Goal: Information Seeking & Learning: Learn about a topic

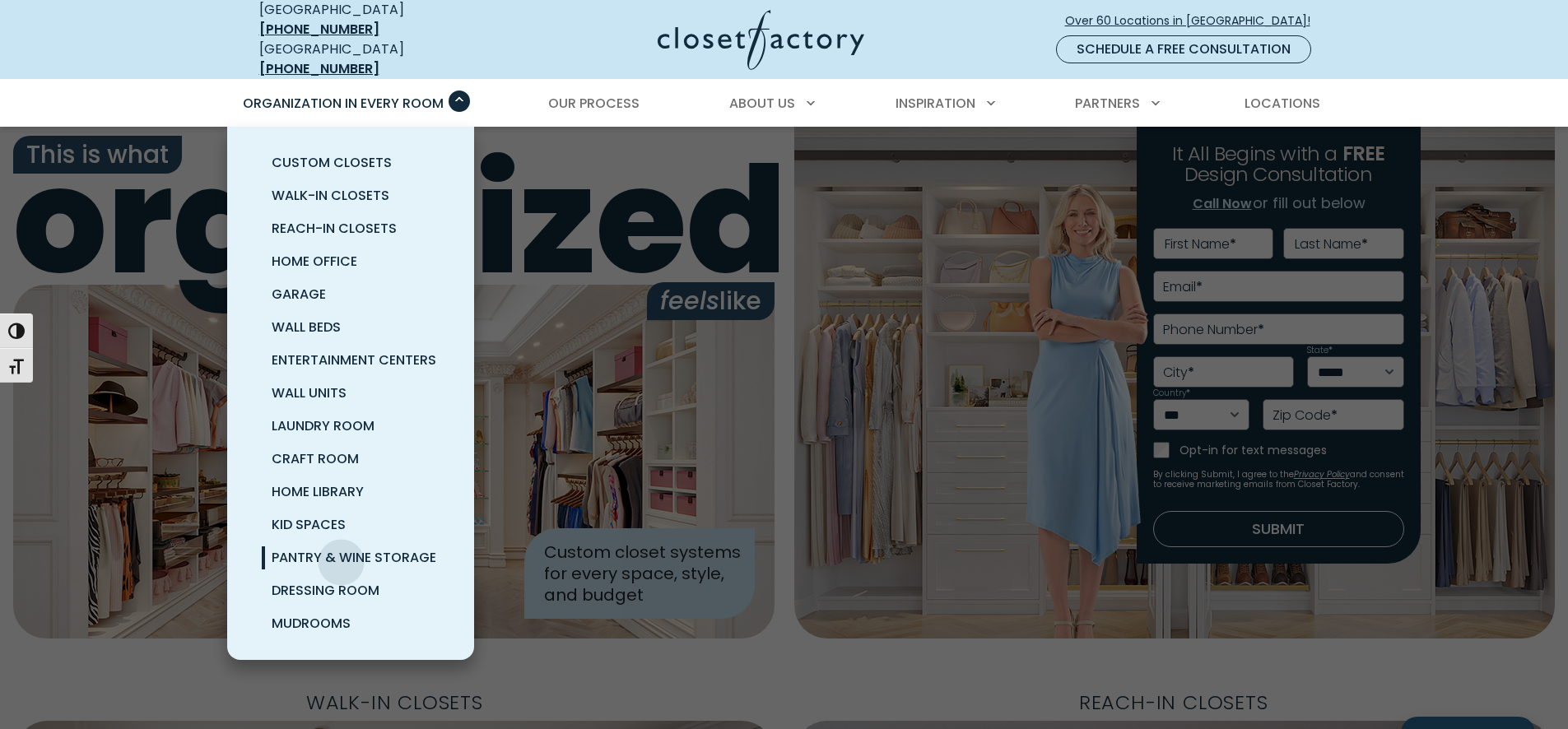
click at [341, 550] on span "Pantry & Wine Storage" at bounding box center [354, 558] width 165 height 19
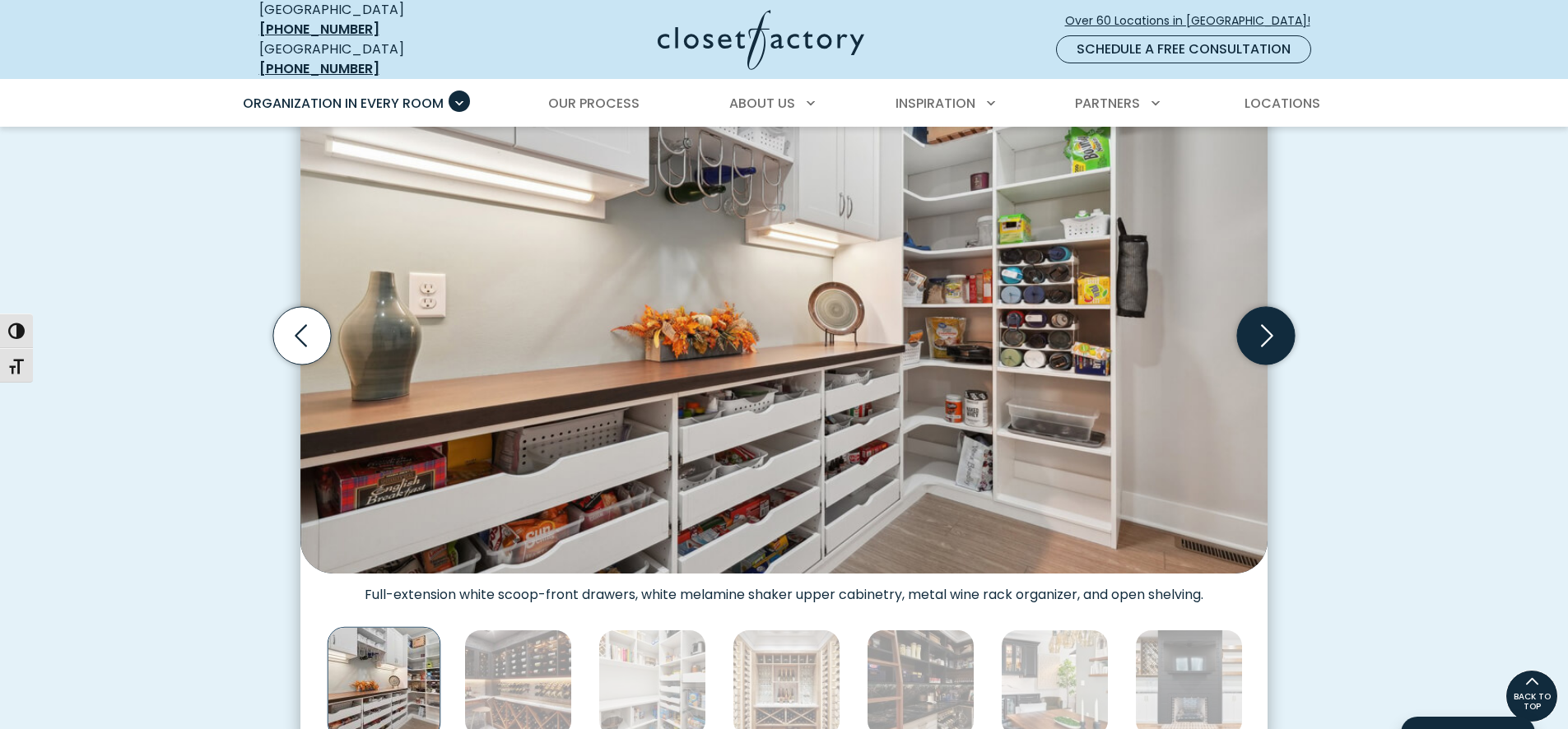
scroll to position [494, 0]
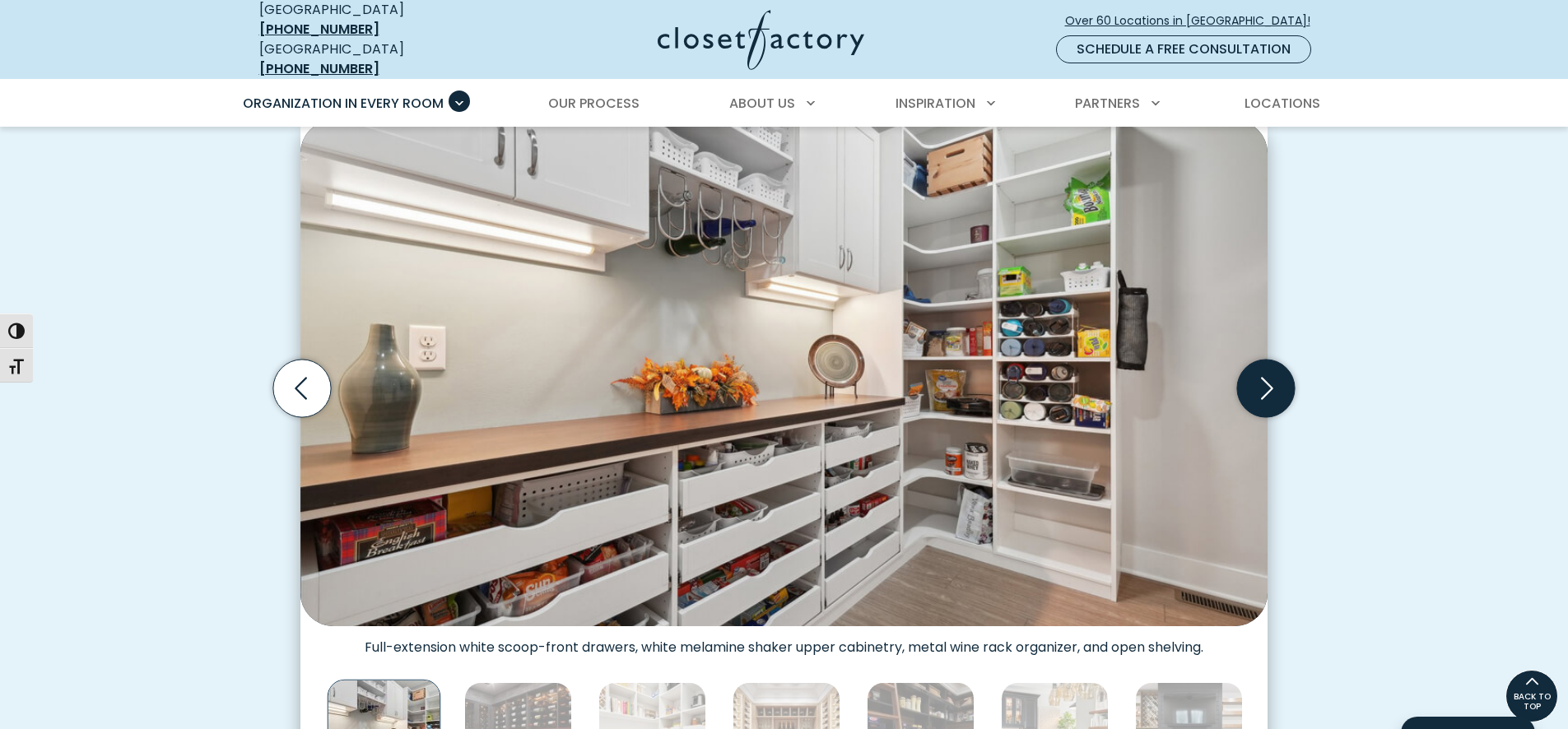
click at [1260, 364] on icon "Next slide" at bounding box center [1266, 388] width 57 height 57
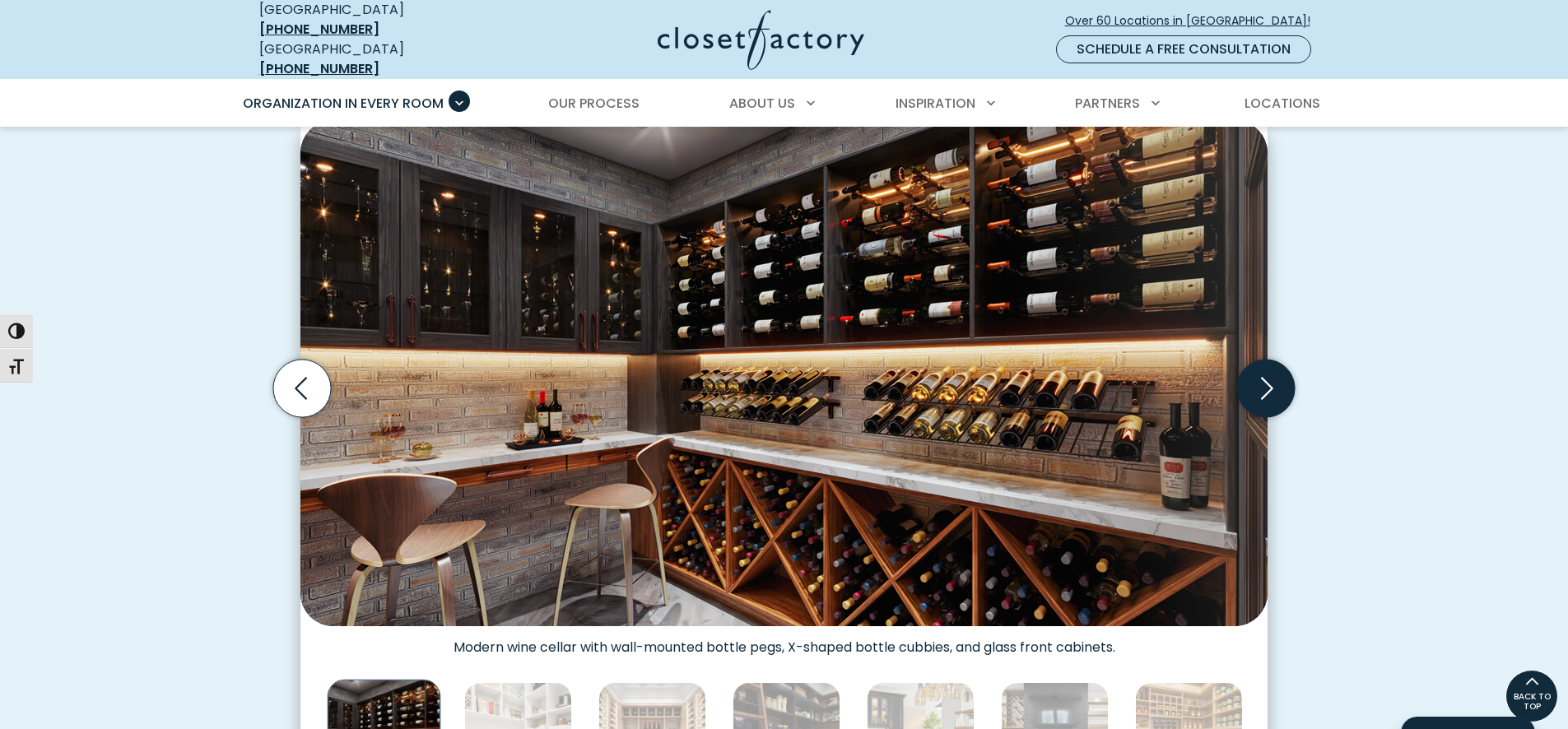
click at [1269, 376] on icon "Next slide" at bounding box center [1266, 388] width 57 height 57
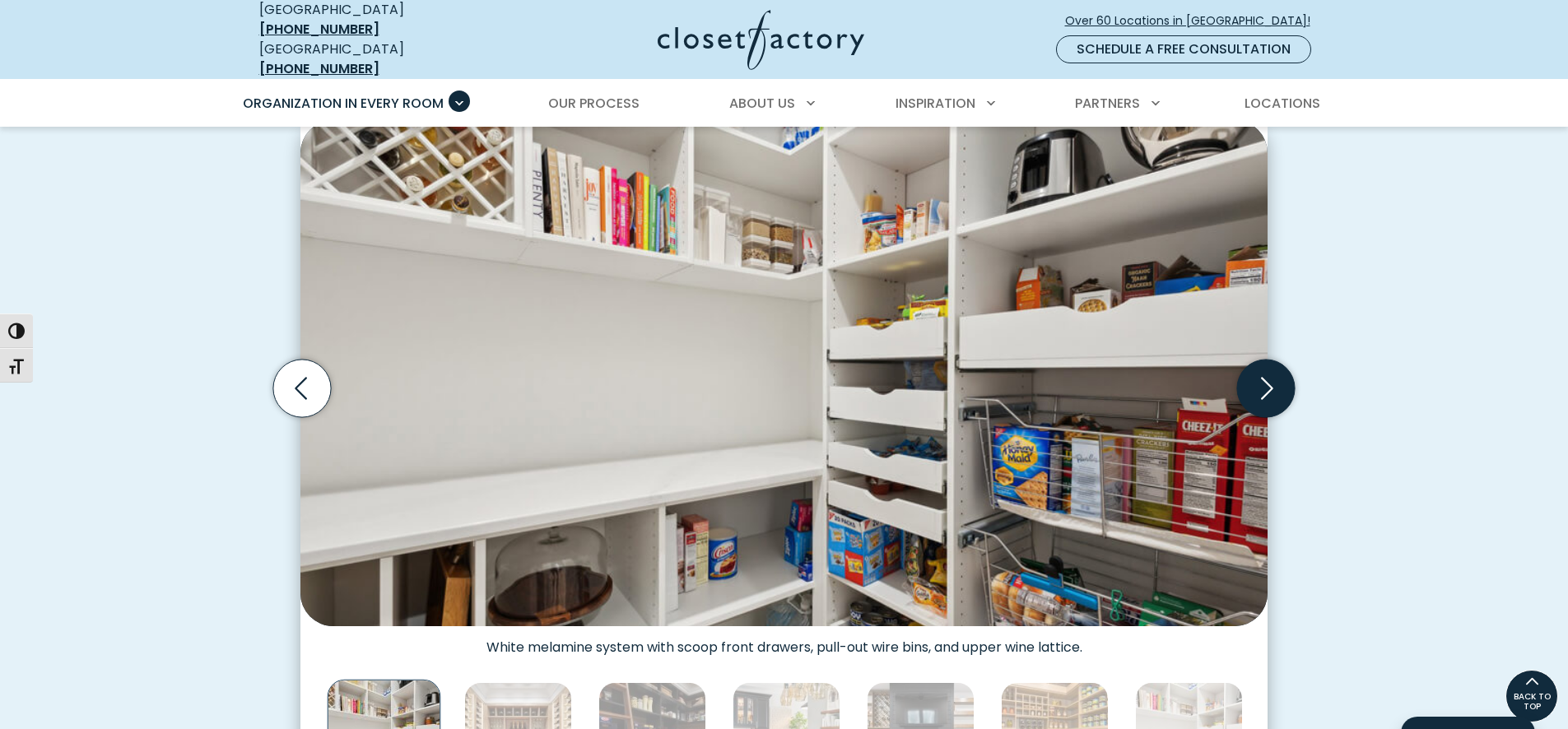
click at [1269, 376] on icon "Next slide" at bounding box center [1266, 388] width 57 height 57
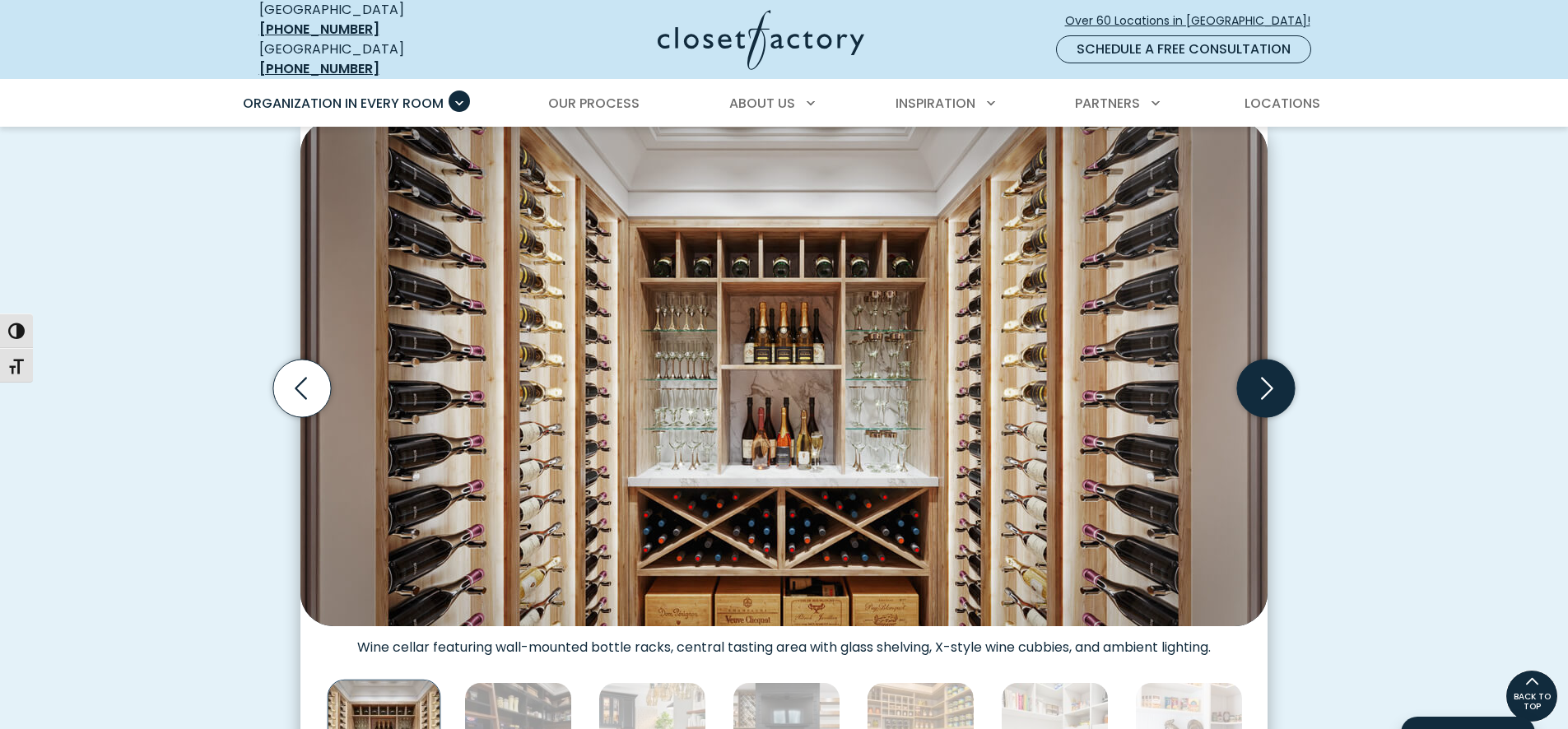
click at [1269, 379] on icon "Next slide" at bounding box center [1267, 387] width 12 height 22
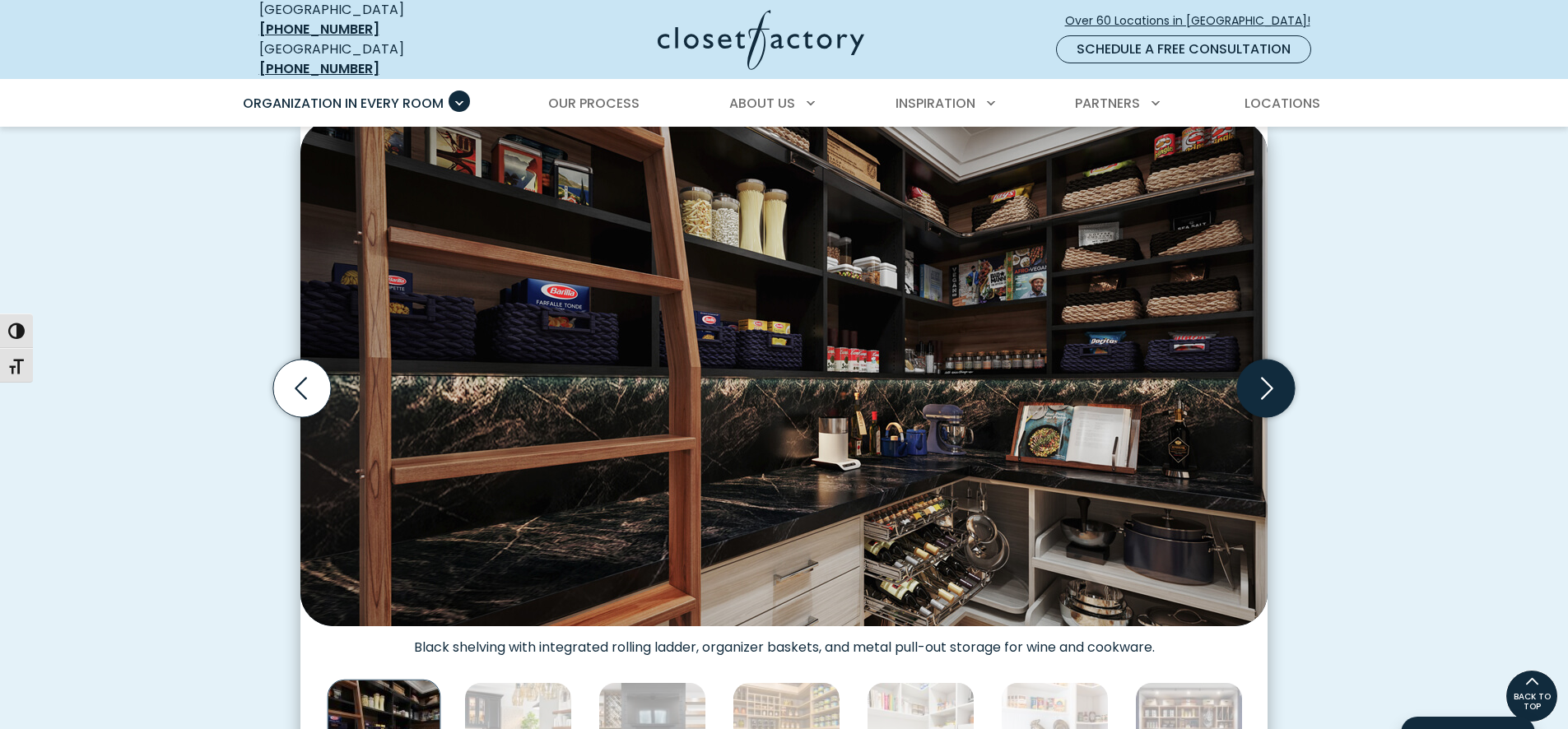
click at [1269, 379] on icon "Next slide" at bounding box center [1267, 387] width 12 height 22
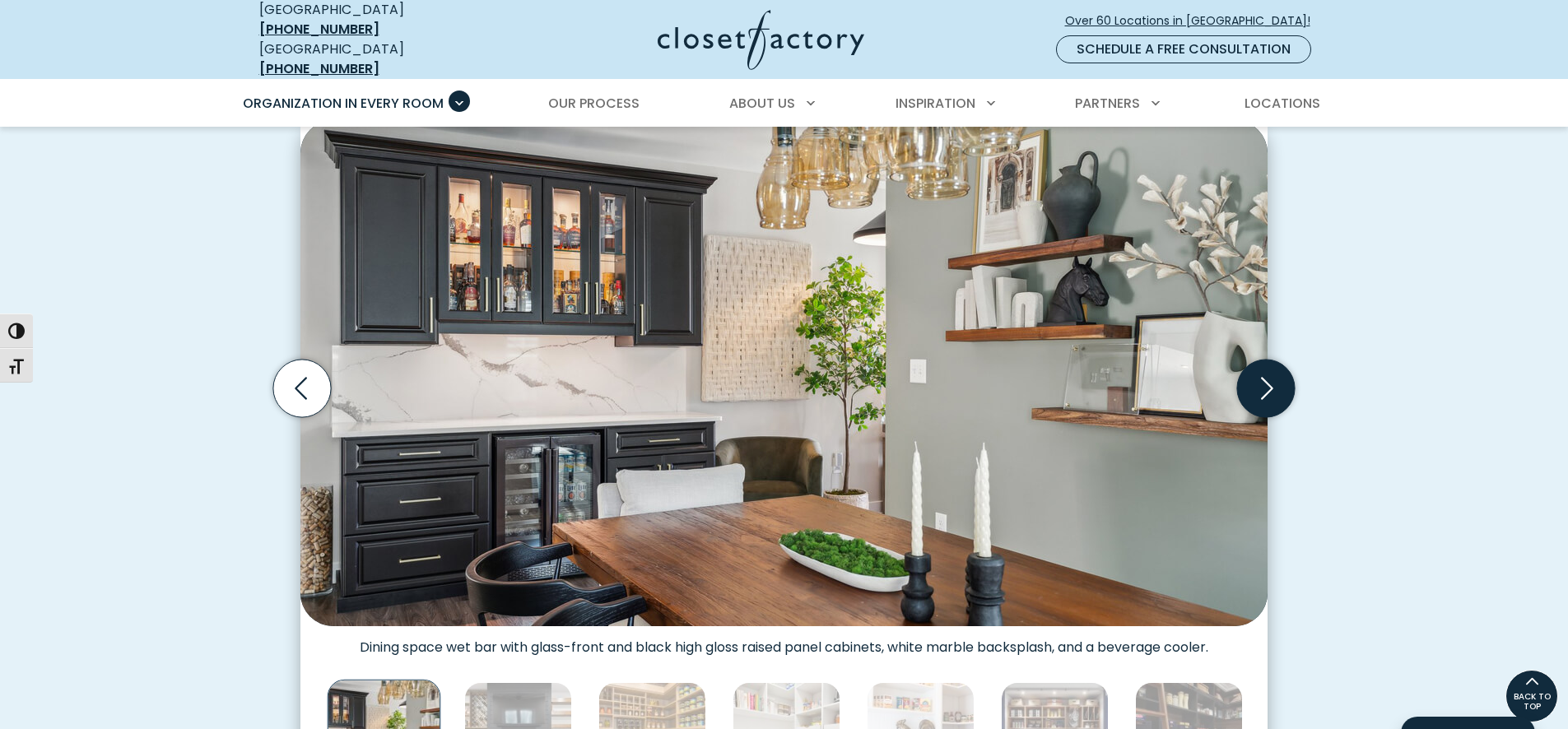
click at [1269, 379] on icon "Next slide" at bounding box center [1267, 387] width 12 height 22
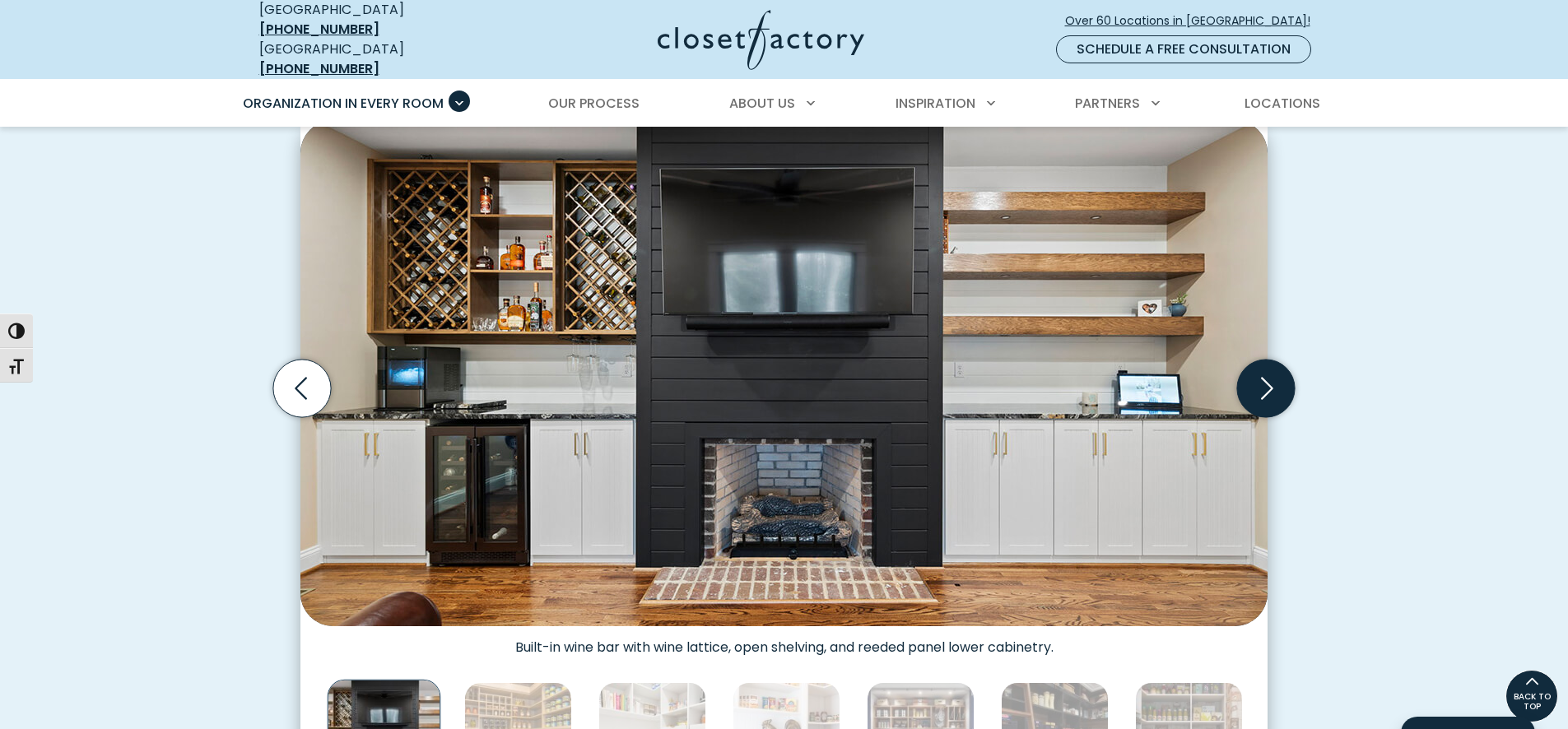
click at [1269, 379] on icon "Next slide" at bounding box center [1267, 387] width 12 height 22
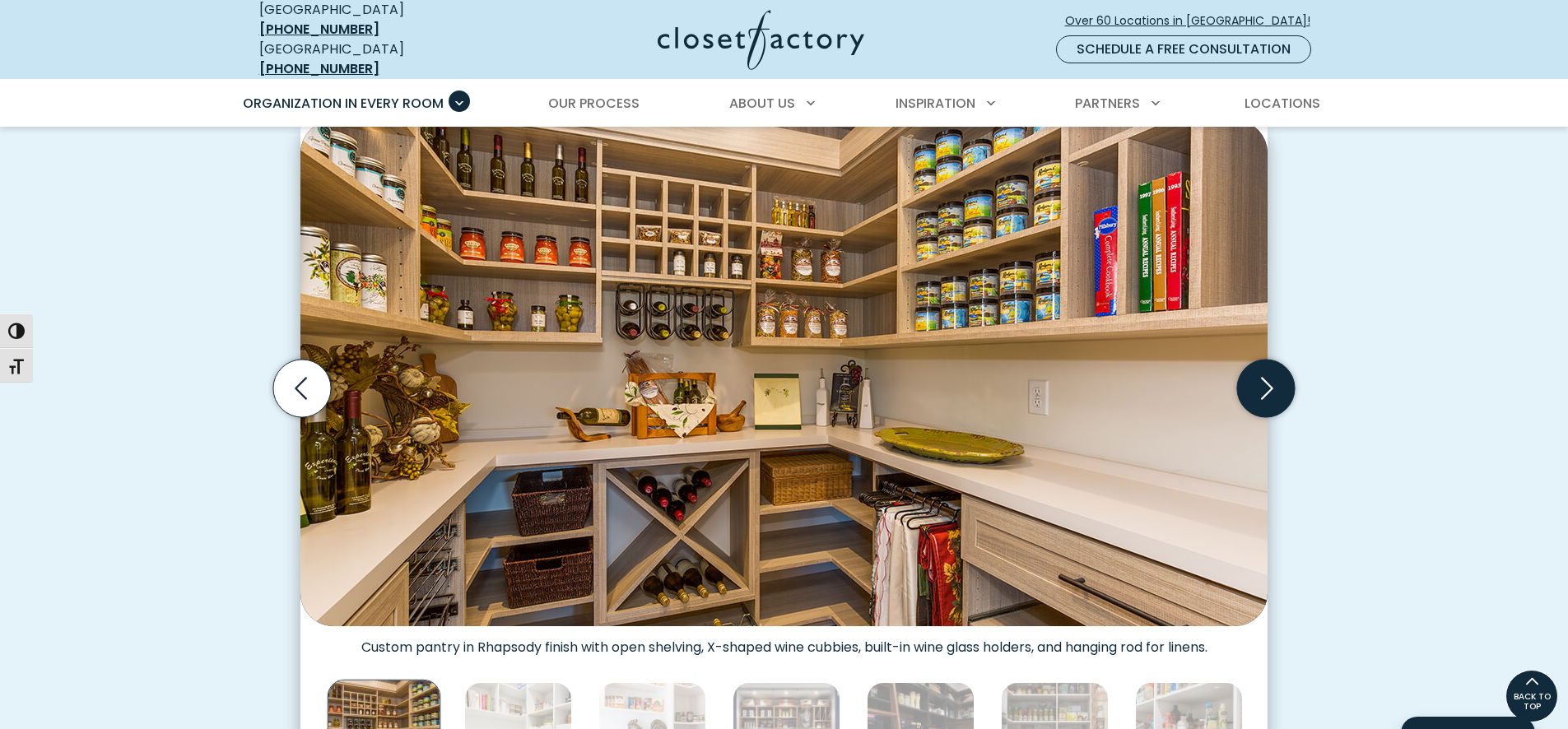
click at [1269, 379] on icon "Next slide" at bounding box center [1267, 387] width 12 height 22
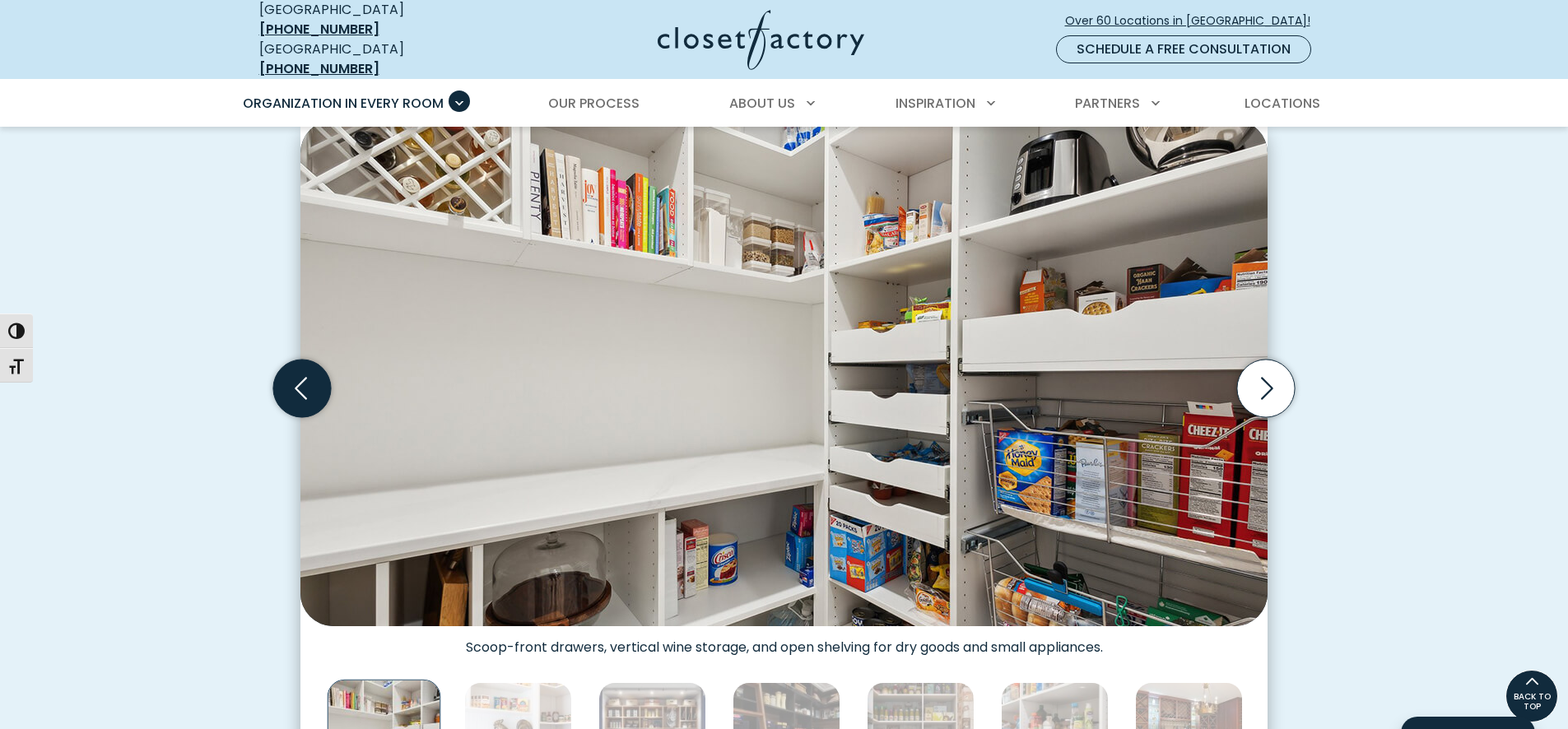
click at [311, 381] on icon "Previous slide" at bounding box center [301, 388] width 57 height 57
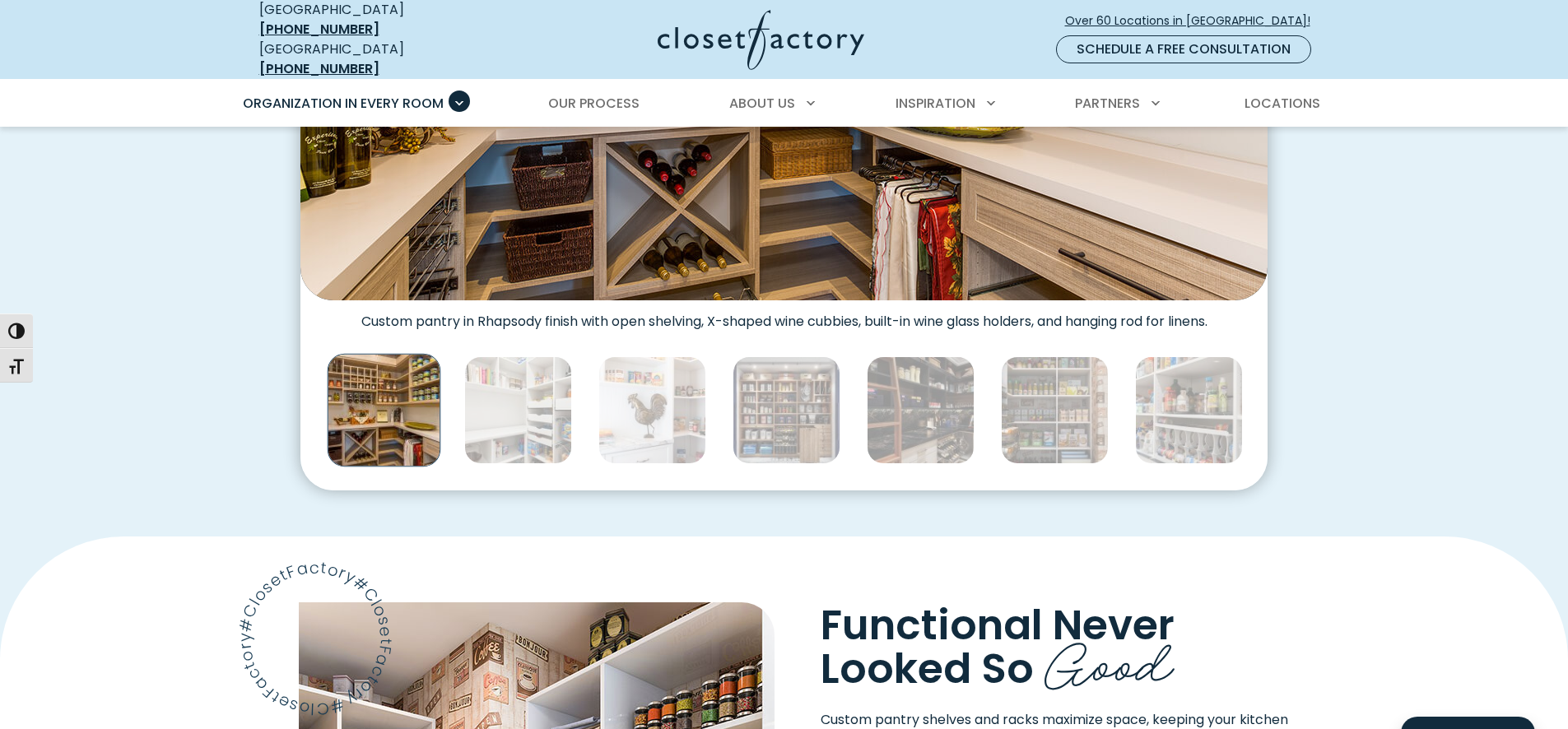
scroll to position [823, 0]
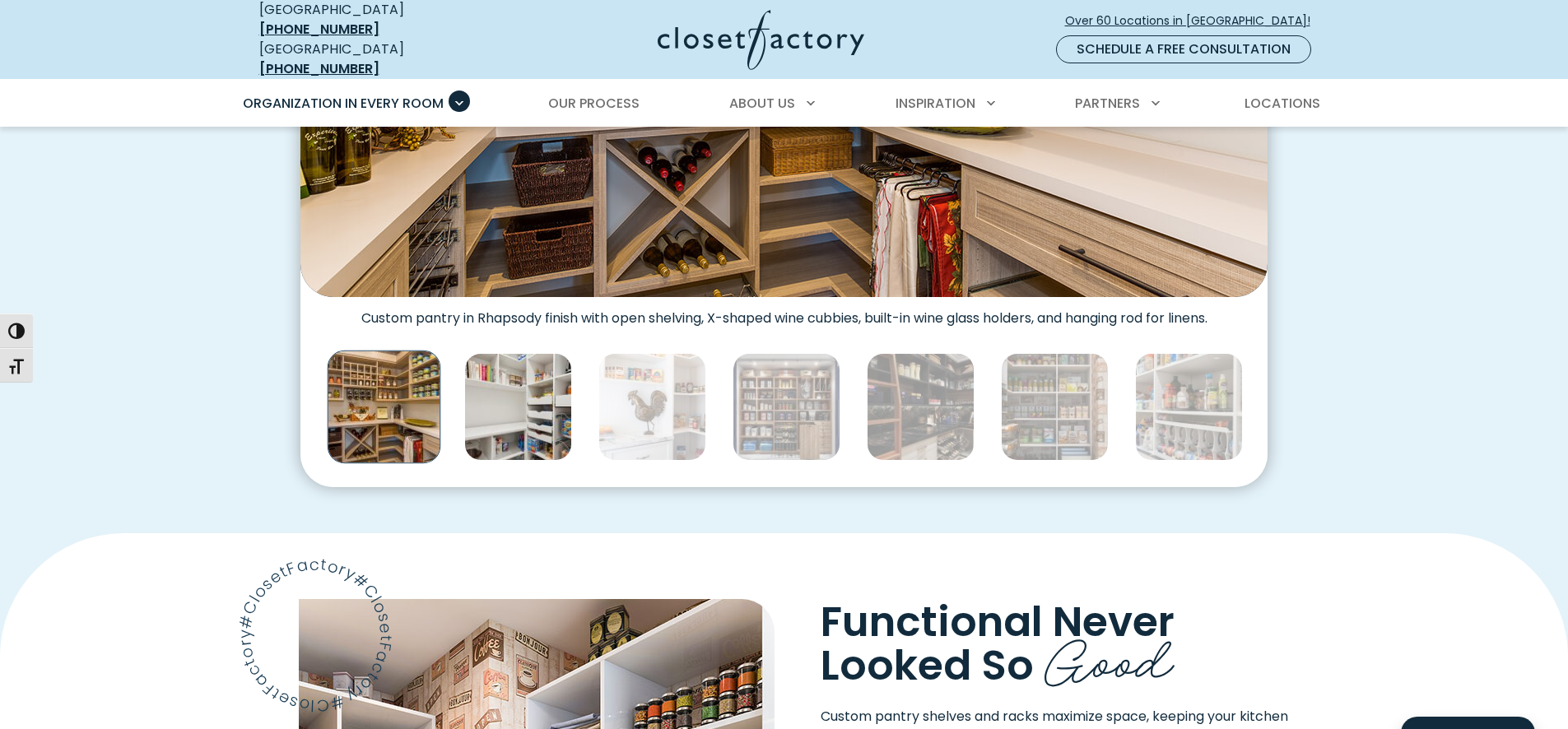
click at [528, 399] on img "Thumbnail Gallery" at bounding box center [518, 406] width 108 height 108
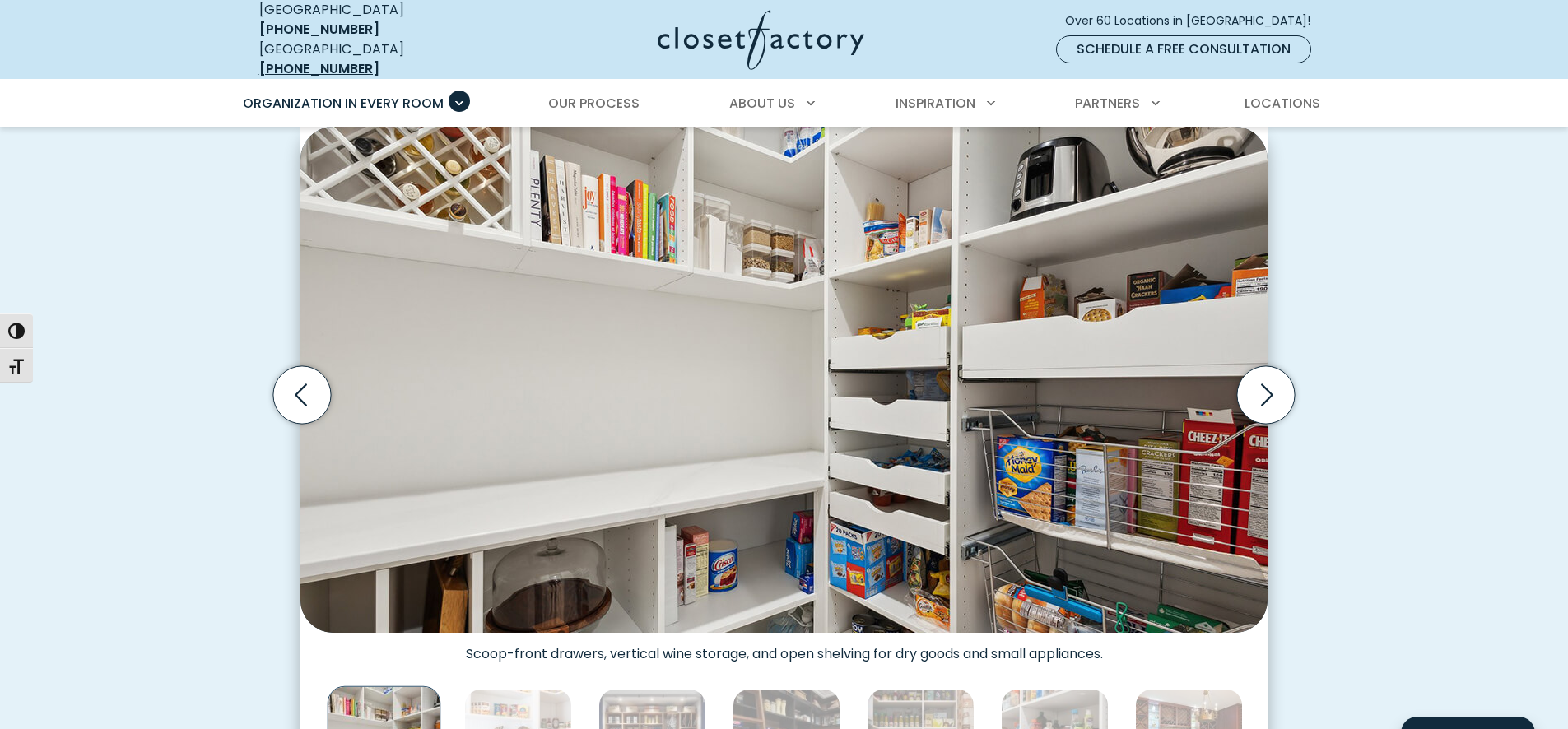
scroll to position [494, 0]
